Goal: Task Accomplishment & Management: Use online tool/utility

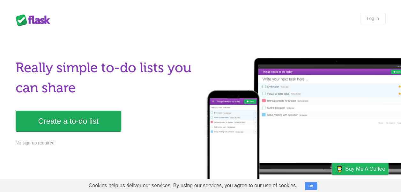
click at [83, 125] on link "Create a to-do list" at bounding box center [69, 121] width 106 height 21
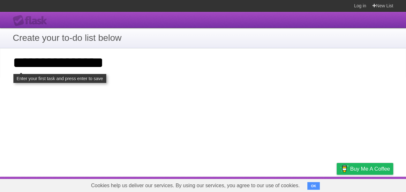
type input "**********"
click input "**********" at bounding box center [0, 0] width 0 height 0
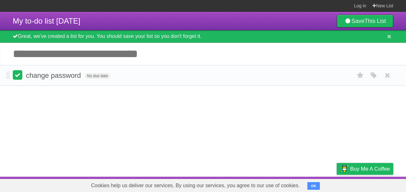
click at [19, 73] on label at bounding box center [18, 75] width 10 height 10
